Goal: Check status: Check status

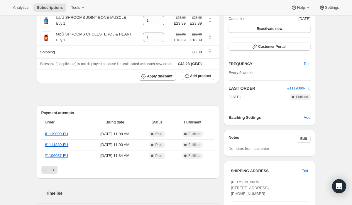
scroll to position [97, 0]
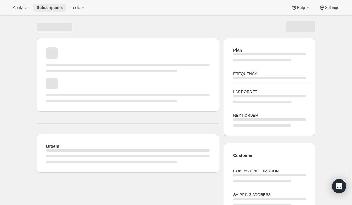
click at [45, 6] on span "Subscriptions" at bounding box center [50, 7] width 26 height 5
